Goal: Information Seeking & Learning: Learn about a topic

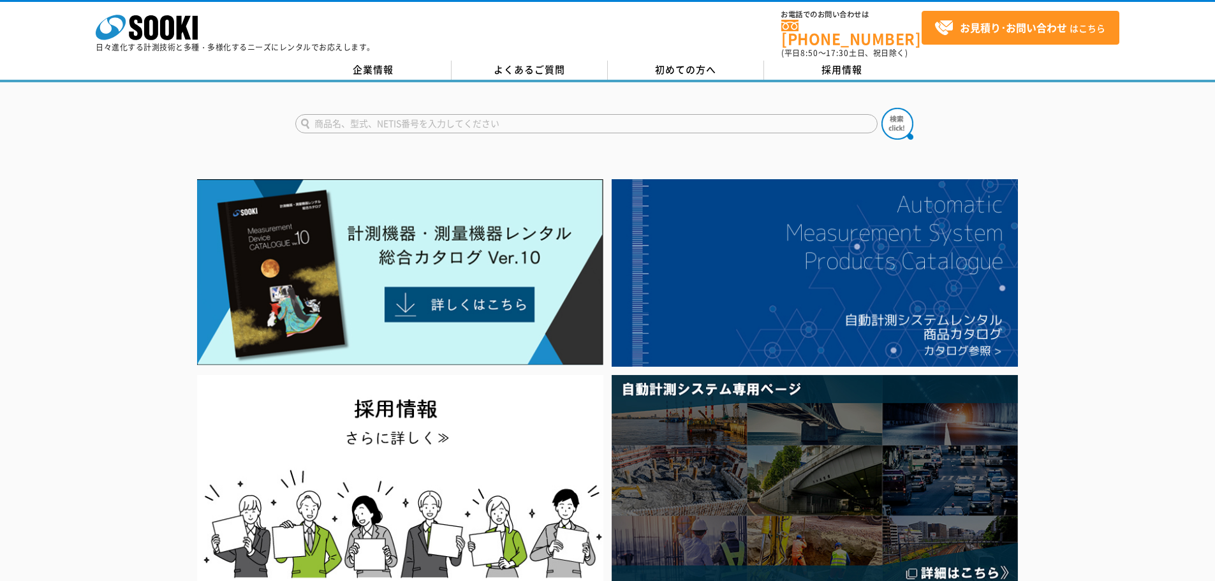
click at [482, 115] on input "text" at bounding box center [586, 123] width 583 height 19
type input "商品名、型式、NETIS番号を入力してください"
type input "温度計"
click at [900, 109] on img at bounding box center [898, 124] width 32 height 32
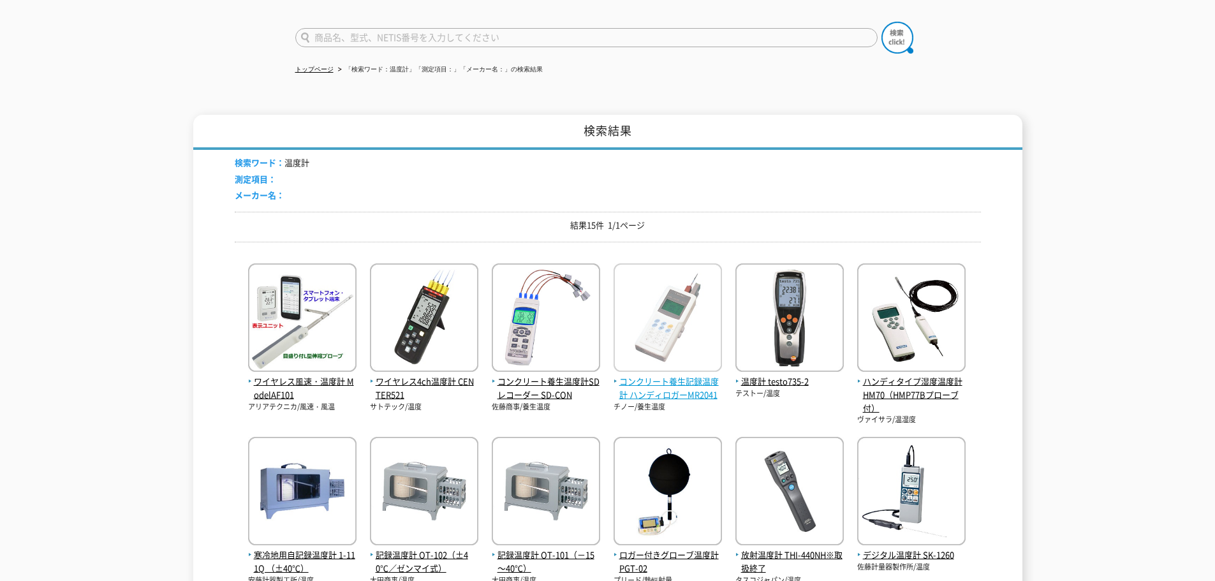
scroll to position [64, 0]
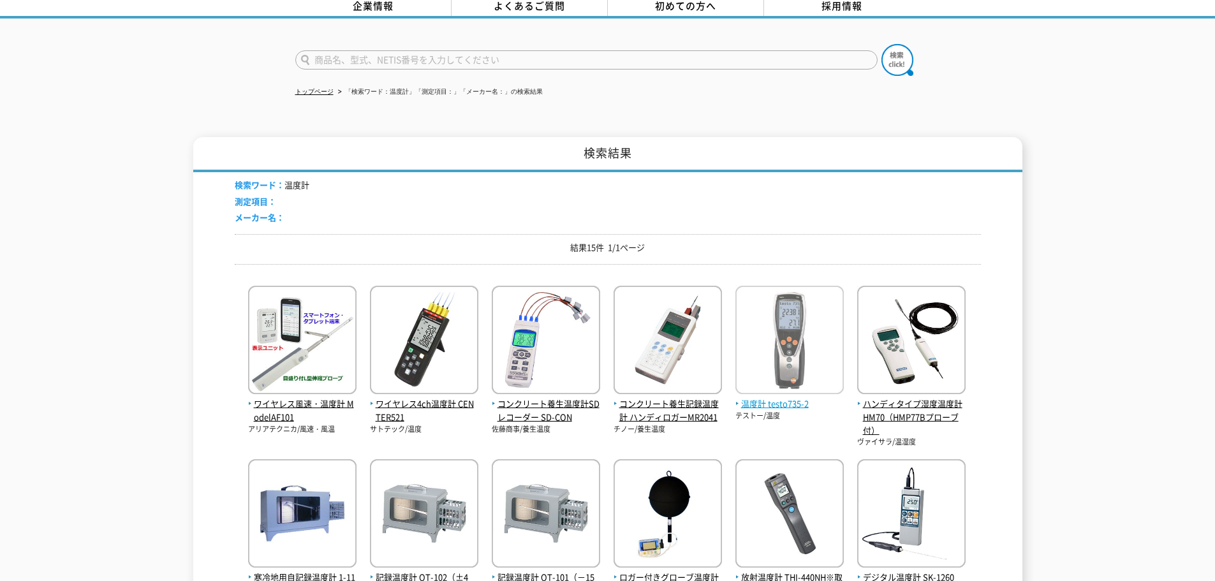
click at [769, 399] on span "温度計 testo735-2" at bounding box center [790, 404] width 108 height 13
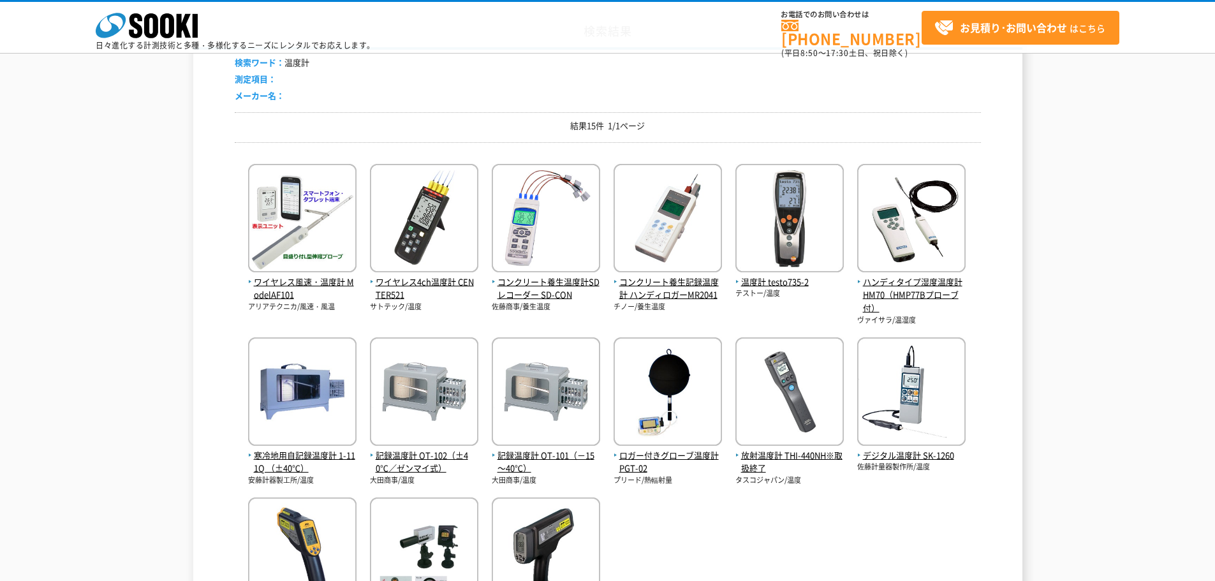
scroll to position [128, 0]
click at [900, 294] on span "ハンディタイプ湿度温度計 HM70（HMP77Bプローブ付）" at bounding box center [912, 295] width 108 height 40
click at [943, 417] on img at bounding box center [912, 393] width 108 height 112
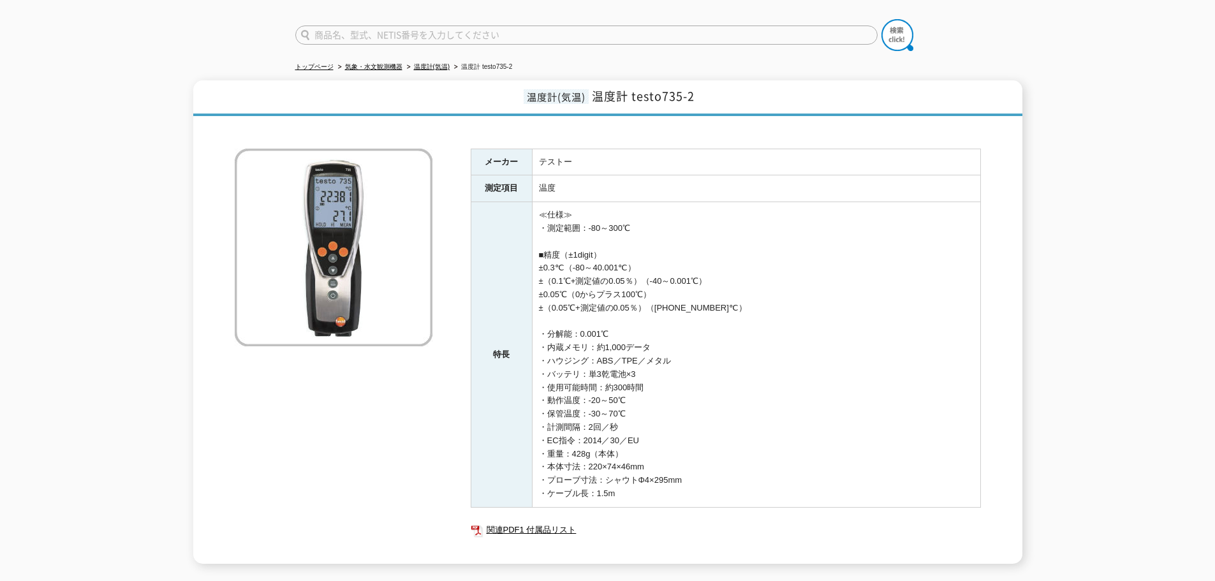
scroll to position [66, 0]
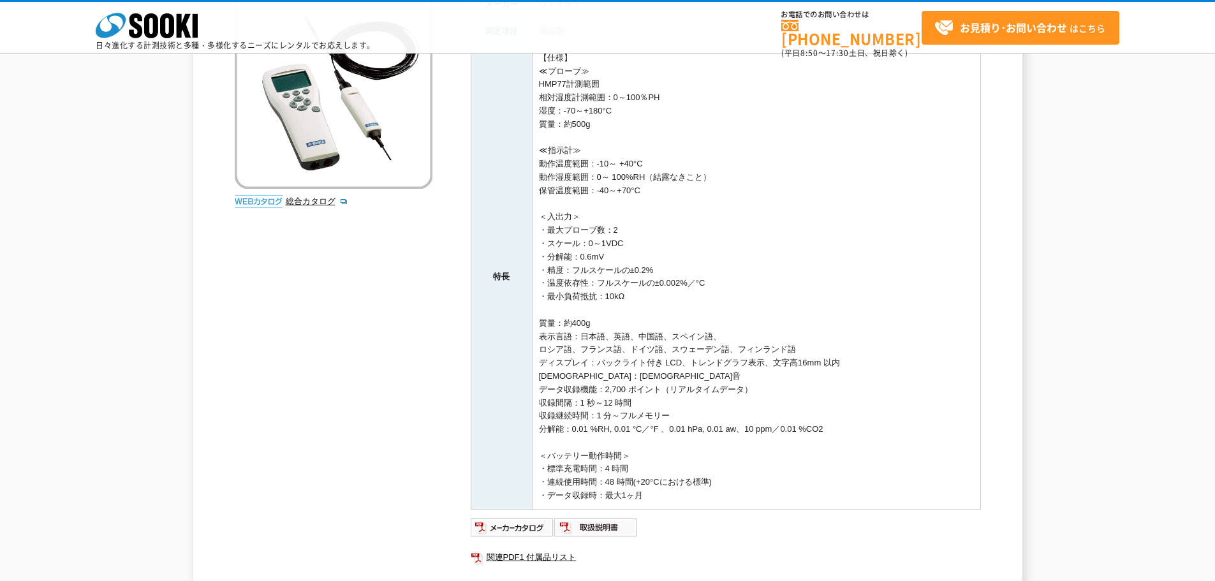
scroll to position [128, 0]
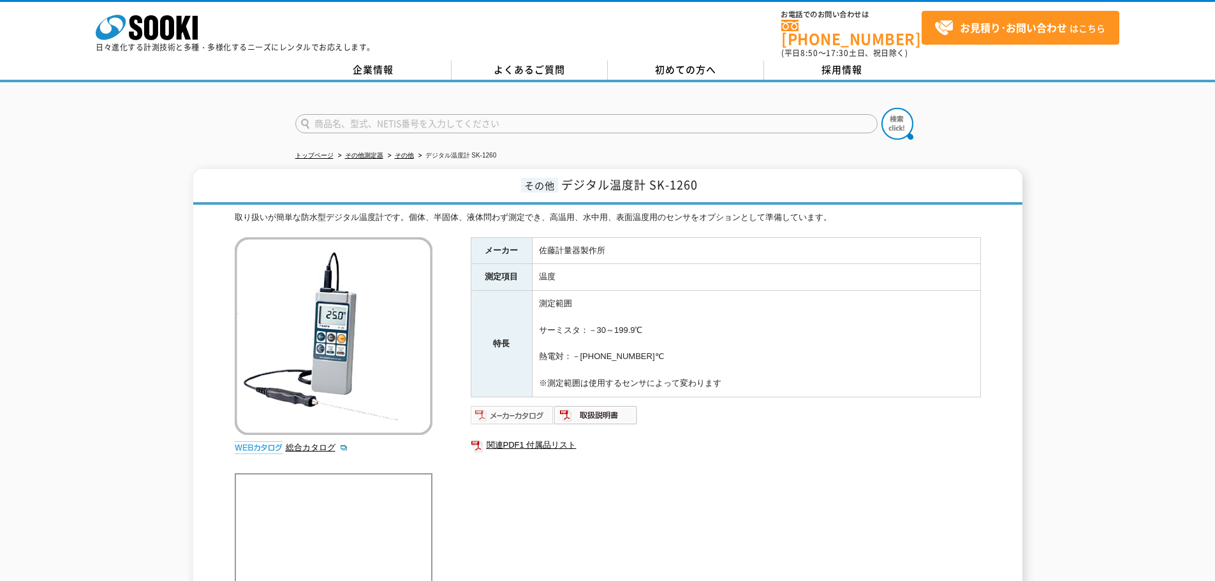
click at [517, 415] on img at bounding box center [513, 415] width 84 height 20
